Goal: Find contact information: Find contact information

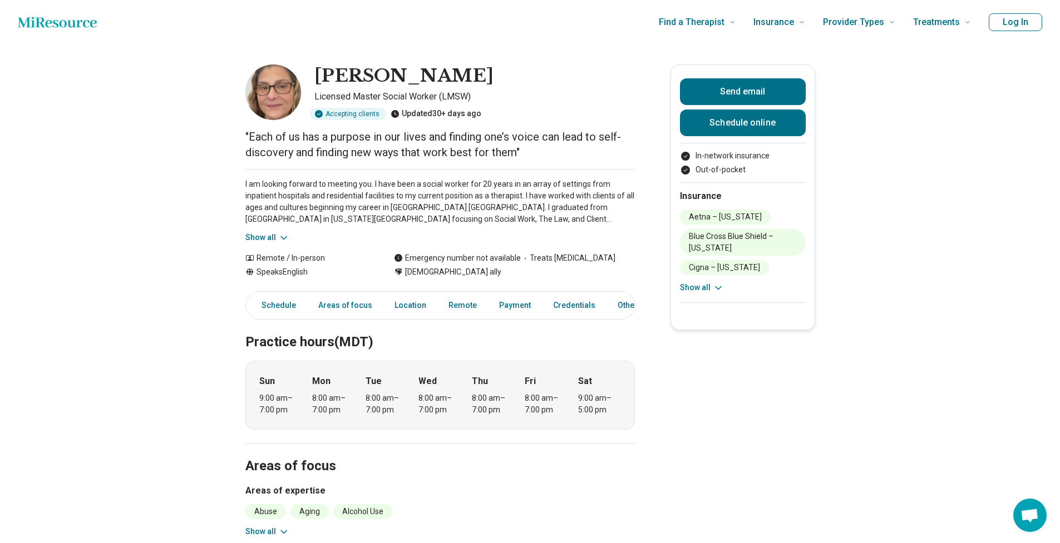
click at [284, 89] on img at bounding box center [273, 93] width 56 height 56
drag, startPoint x: 406, startPoint y: 267, endPoint x: 471, endPoint y: 280, distance: 65.8
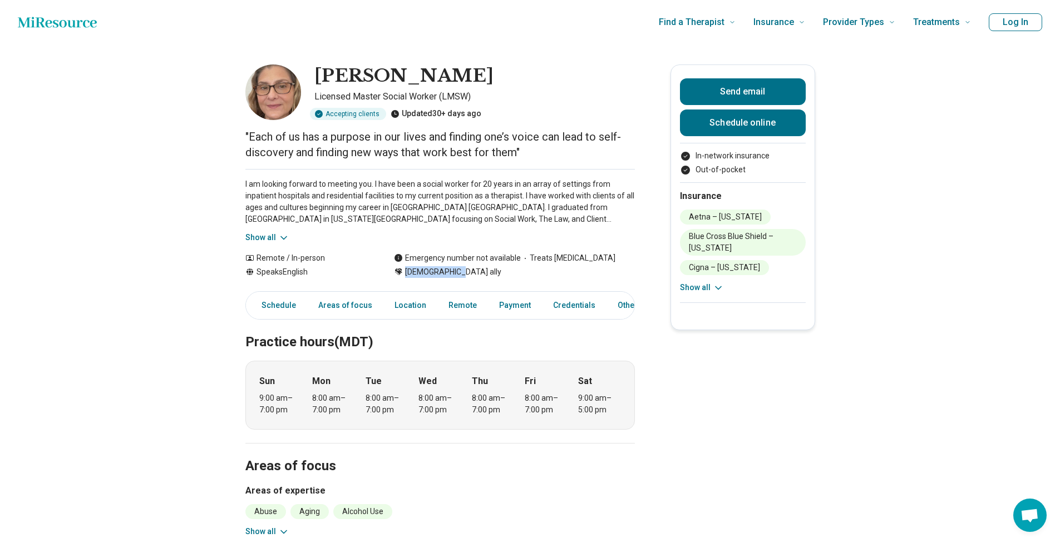
click at [470, 266] on div "[DEMOGRAPHIC_DATA] ally" at bounding box center [514, 272] width 241 height 12
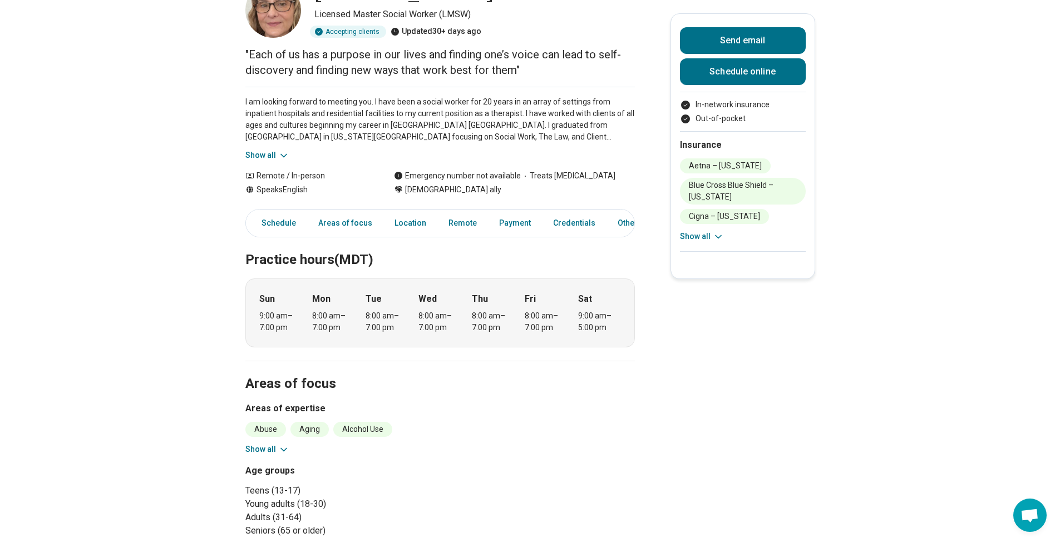
scroll to position [83, 0]
drag, startPoint x: 260, startPoint y: 431, endPoint x: 280, endPoint y: 431, distance: 20.6
click at [275, 429] on li "Abuse" at bounding box center [265, 429] width 41 height 15
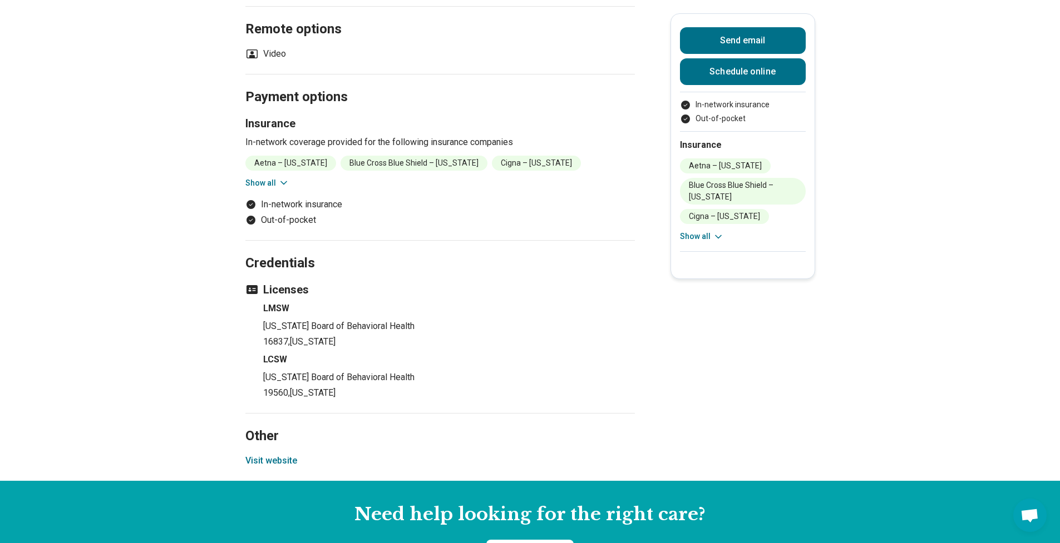
scroll to position [0, 0]
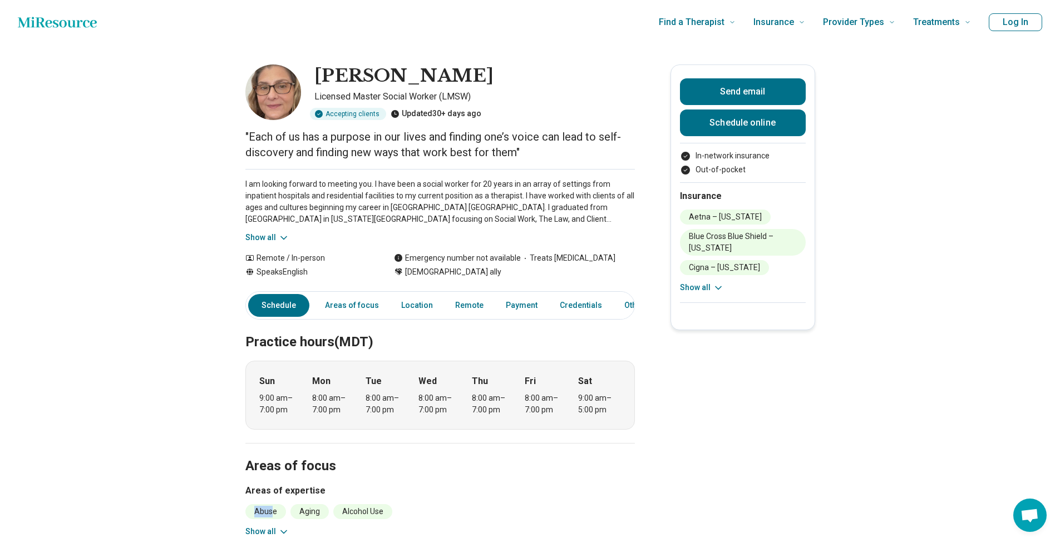
click at [280, 98] on img at bounding box center [273, 93] width 56 height 56
click at [278, 100] on img at bounding box center [273, 93] width 56 height 56
click at [731, 100] on button "Send email" at bounding box center [743, 91] width 126 height 27
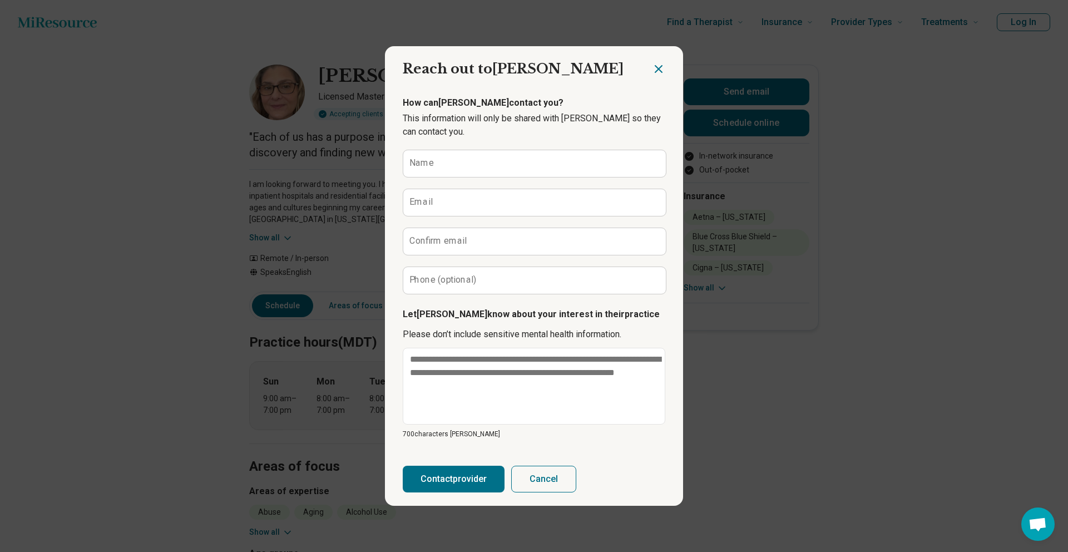
click at [557, 180] on div "Name Email Confirm email Phone (optional)" at bounding box center [534, 222] width 263 height 145
click at [532, 168] on input "Name" at bounding box center [534, 163] width 263 height 27
type input "**********"
click at [425, 204] on label "Email" at bounding box center [420, 201] width 23 height 9
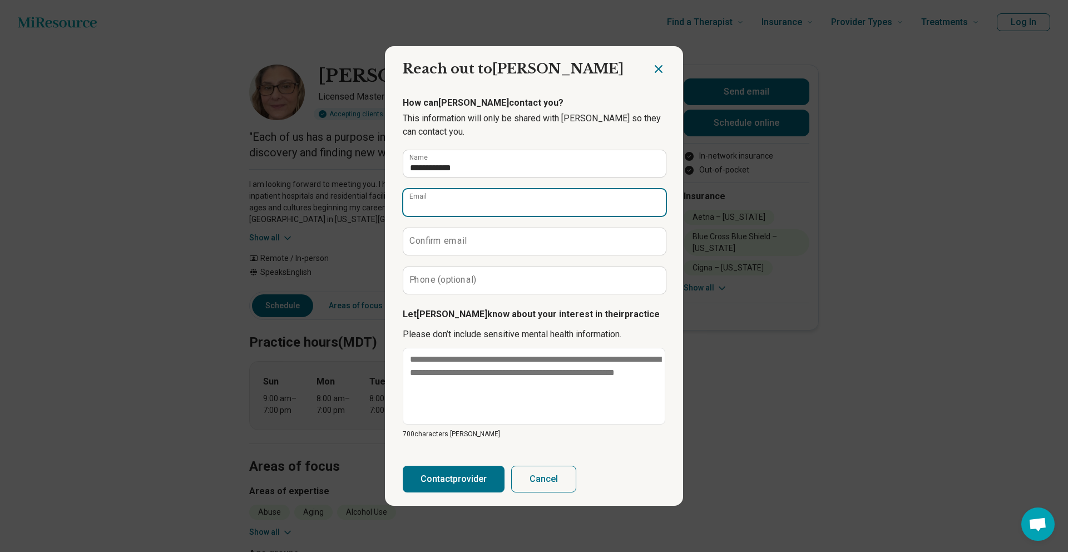
click at [425, 204] on input "Email" at bounding box center [534, 202] width 263 height 27
type input "*"
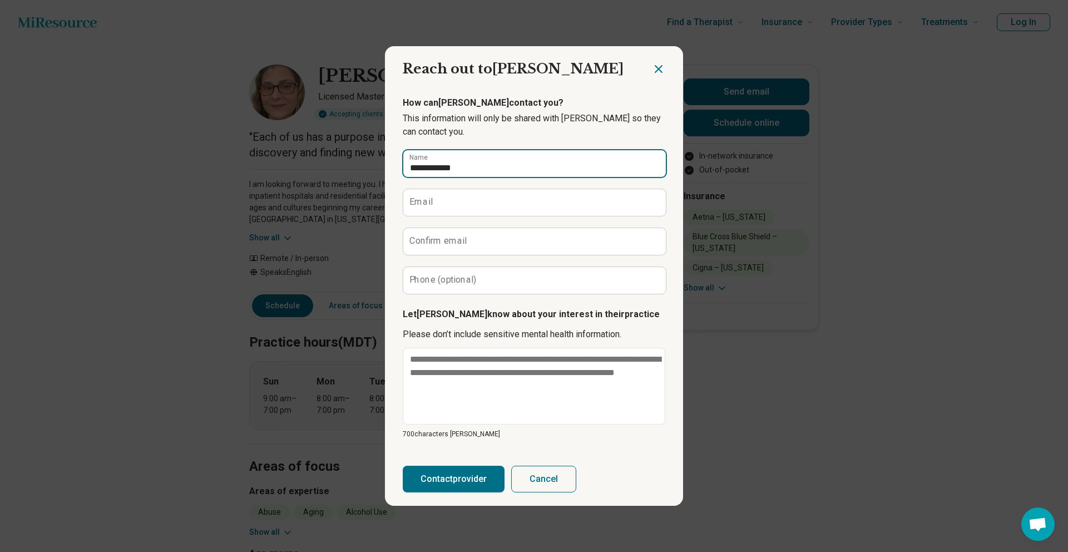
drag, startPoint x: 537, startPoint y: 167, endPoint x: 310, endPoint y: 169, distance: 227.5
click at [309, 169] on div "**********" at bounding box center [534, 276] width 1068 height 552
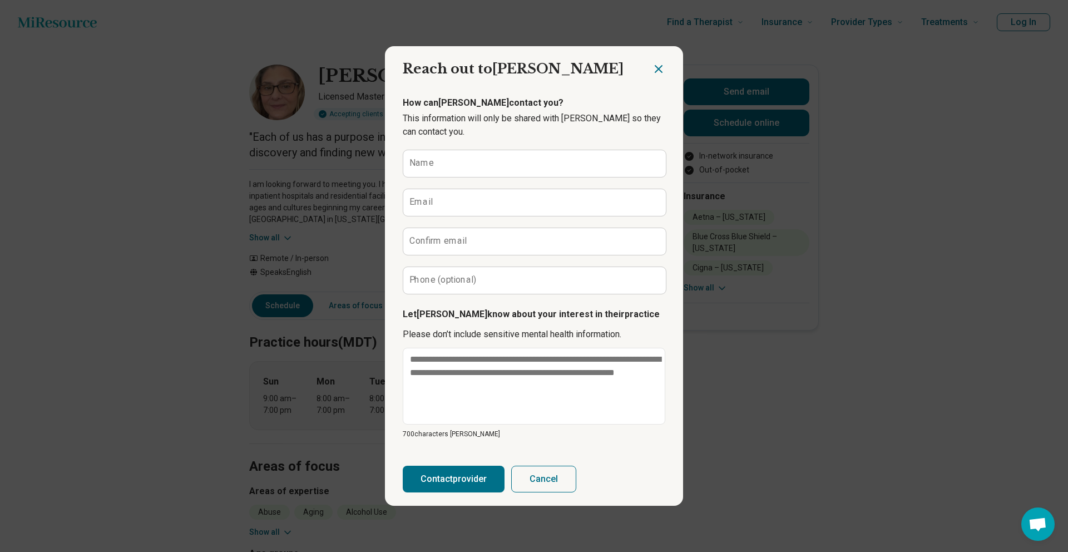
click at [659, 69] on icon "Close dialog" at bounding box center [658, 68] width 13 height 13
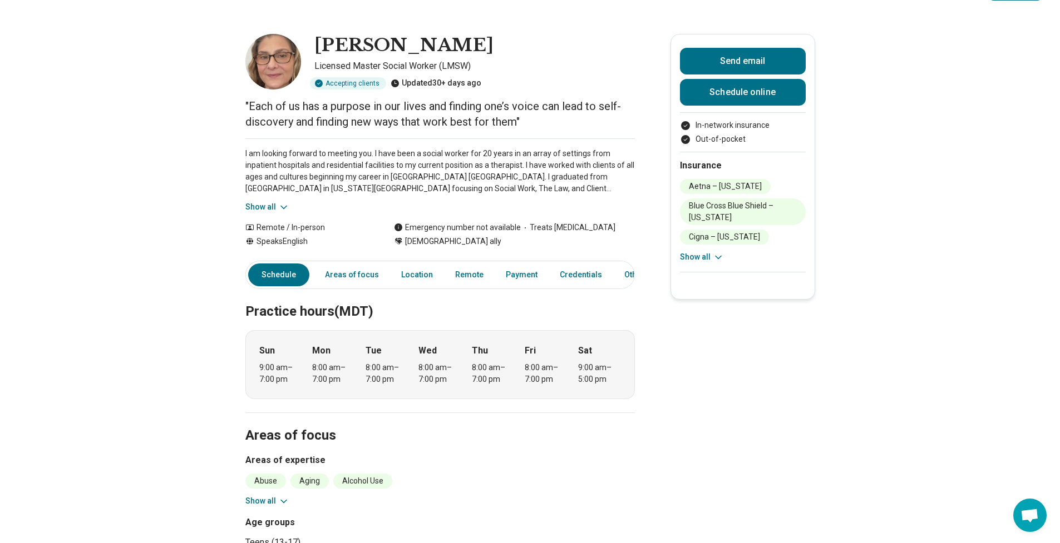
scroll to position [32, 0]
click at [274, 210] on button "Show all" at bounding box center [267, 206] width 44 height 12
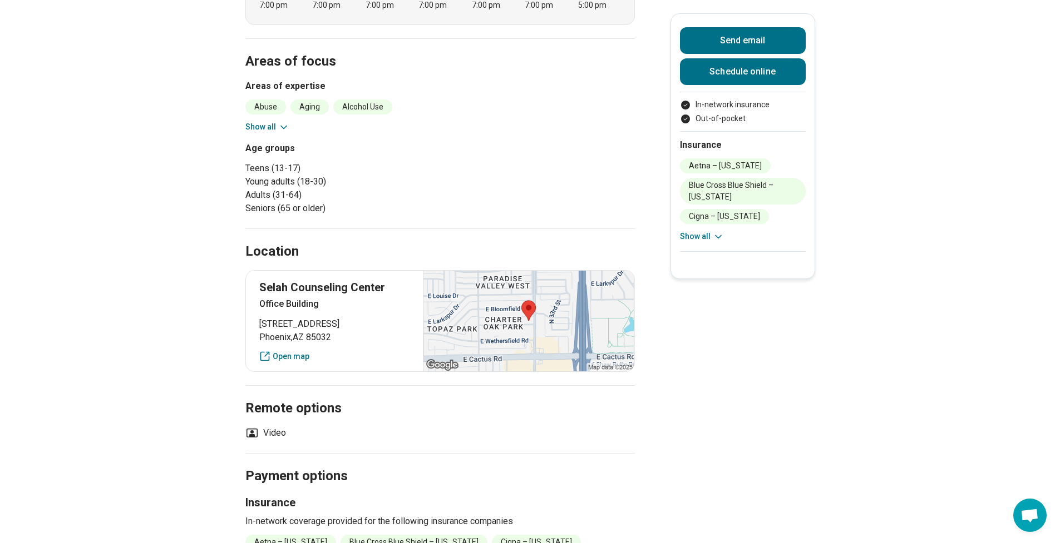
scroll to position [464, 0]
click at [291, 288] on p "Selah Counseling Center" at bounding box center [334, 287] width 151 height 16
click at [343, 285] on p "Selah Counseling Center" at bounding box center [334, 287] width 151 height 16
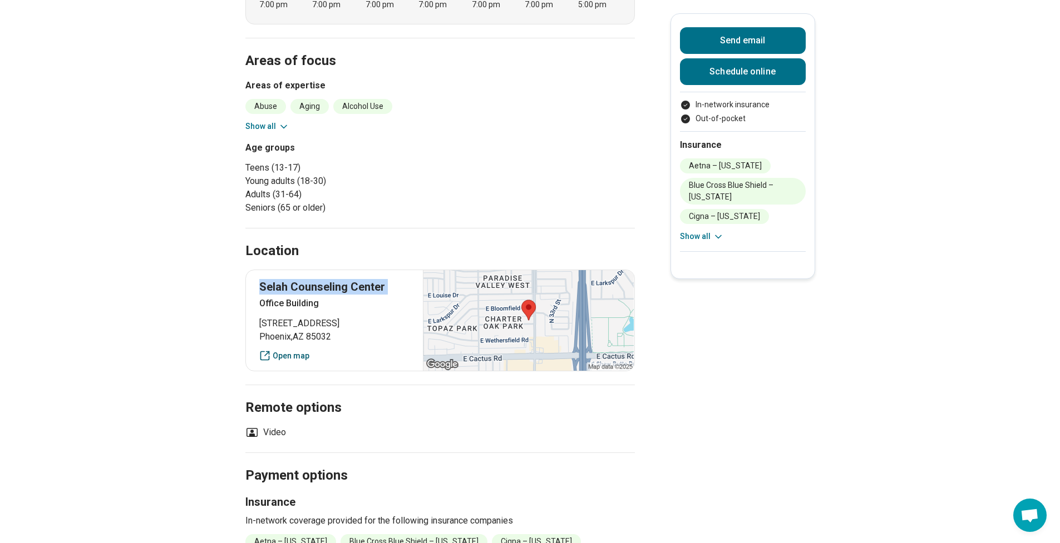
click at [311, 351] on link "Open map" at bounding box center [334, 356] width 151 height 12
click at [448, 233] on div "Location" at bounding box center [439, 238] width 389 height 46
